Goal: Transaction & Acquisition: Obtain resource

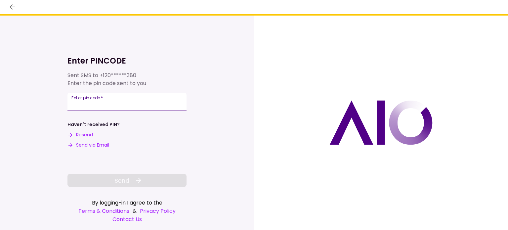
click at [76, 103] on input "Enter pin code   *" at bounding box center [127, 102] width 119 height 19
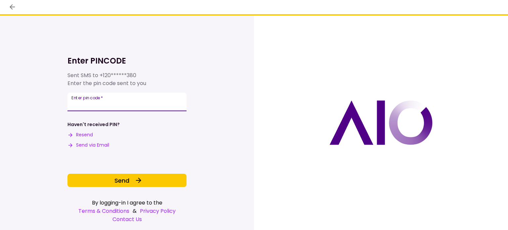
type input "******"
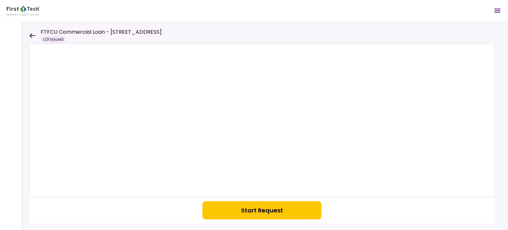
click at [255, 210] on button "Start Request" at bounding box center [262, 210] width 119 height 18
click at [47, 41] on div "LOI Issued" at bounding box center [53, 39] width 25 height 7
click at [51, 39] on div "LOI Issued" at bounding box center [53, 39] width 25 height 7
click at [31, 35] on icon at bounding box center [32, 35] width 6 height 5
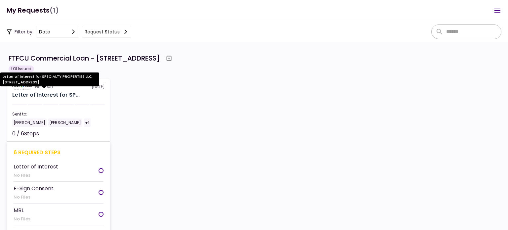
click at [60, 95] on div "Letter of Interest for SP..." at bounding box center [46, 95] width 68 height 8
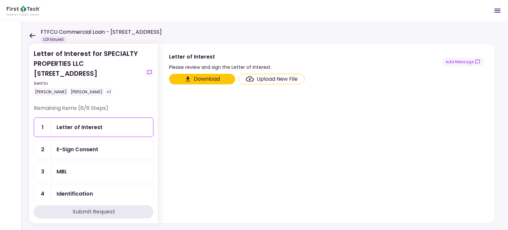
click at [207, 78] on button "Download" at bounding box center [202, 79] width 66 height 11
